Goal: Find contact information: Find contact information

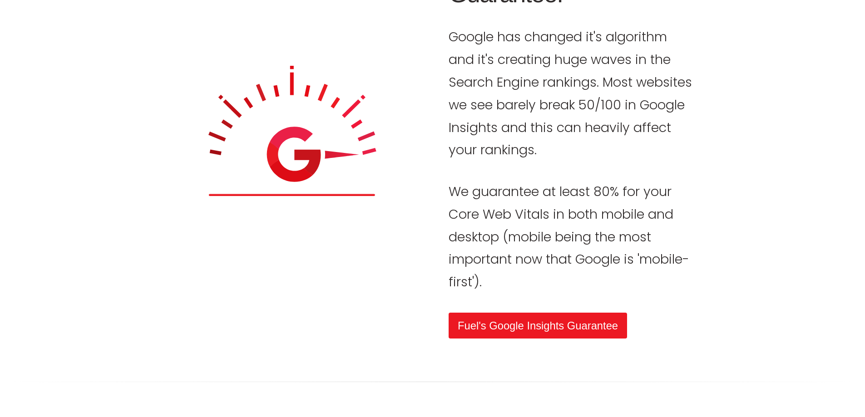
scroll to position [4586, 0]
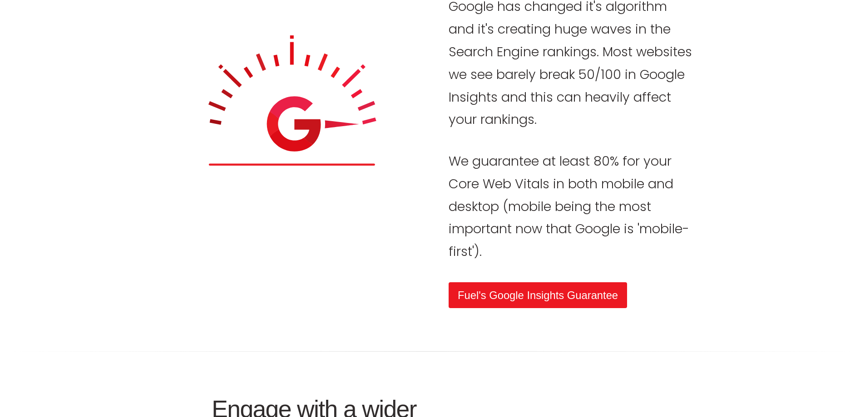
drag, startPoint x: 491, startPoint y: 160, endPoint x: 373, endPoint y: 216, distance: 130.6
click at [460, 245] on link "Our Story" at bounding box center [464, 241] width 30 height 10
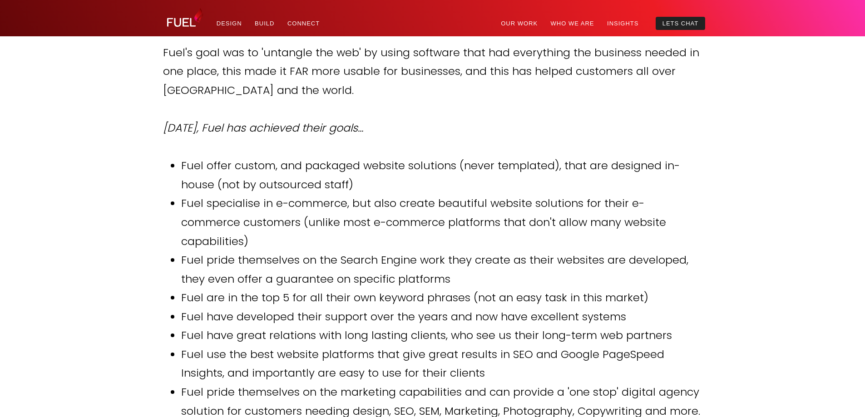
scroll to position [772, 0]
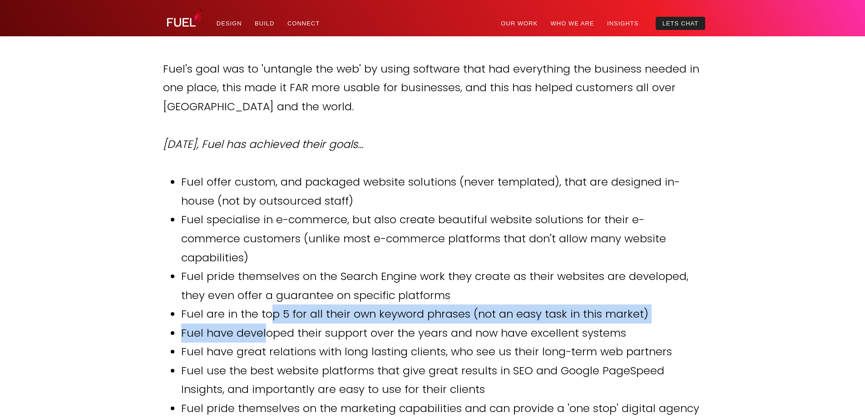
drag, startPoint x: 297, startPoint y: 169, endPoint x: 292, endPoint y: 179, distance: 11.4
click at [292, 179] on ul "Fuel offer custom, and packaged website solutions (never templated), that are d…" at bounding box center [432, 305] width 539 height 264
click at [292, 324] on li "Fuel have developed their support over the years and now have excellent systems" at bounding box center [441, 333] width 521 height 19
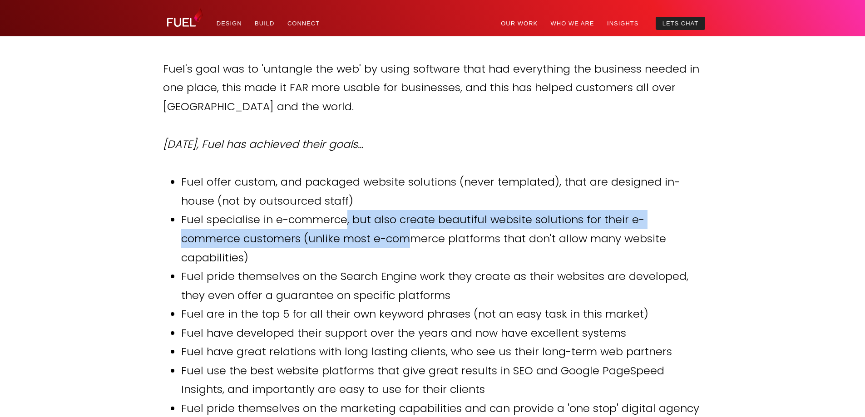
drag, startPoint x: 343, startPoint y: 108, endPoint x: 337, endPoint y: 117, distance: 11.2
click at [337, 210] on li "Fuel specialise in e-commerce, but also create beautiful website solutions for …" at bounding box center [441, 238] width 521 height 57
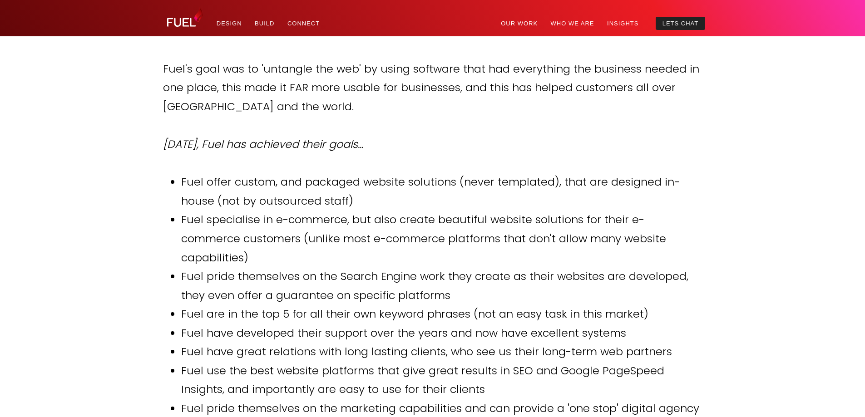
click at [705, 15] on nav "Menu Our Work Who We Are Insights Lets Chat Design Our approach to design is to…" at bounding box center [457, 22] width 495 height 15
click at [705, 17] on link "Lets Chat" at bounding box center [680, 23] width 49 height 13
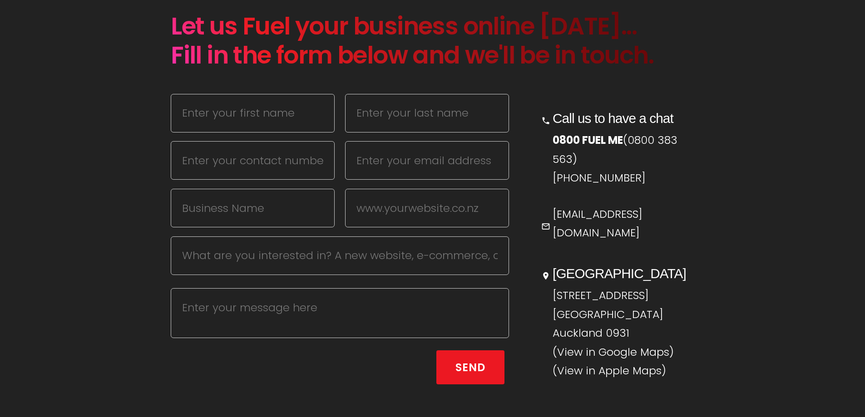
scroll to position [409, 0]
